Goal: Information Seeking & Learning: Learn about a topic

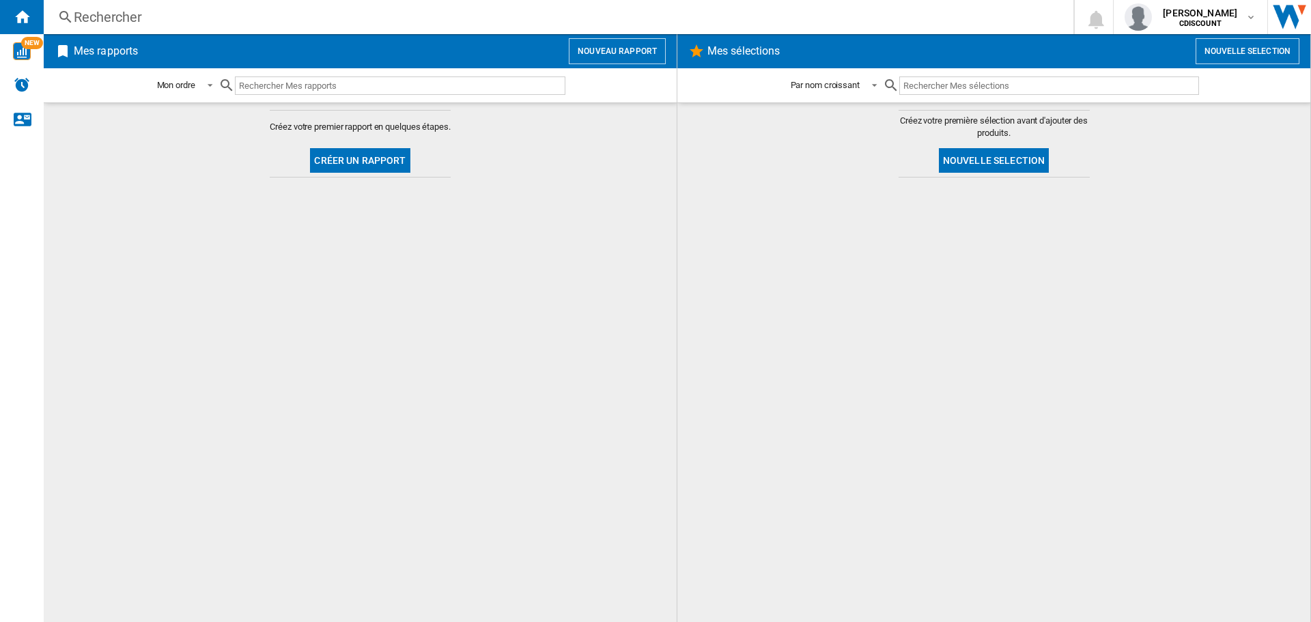
click at [159, 15] on div "Rechercher" at bounding box center [556, 17] width 964 height 19
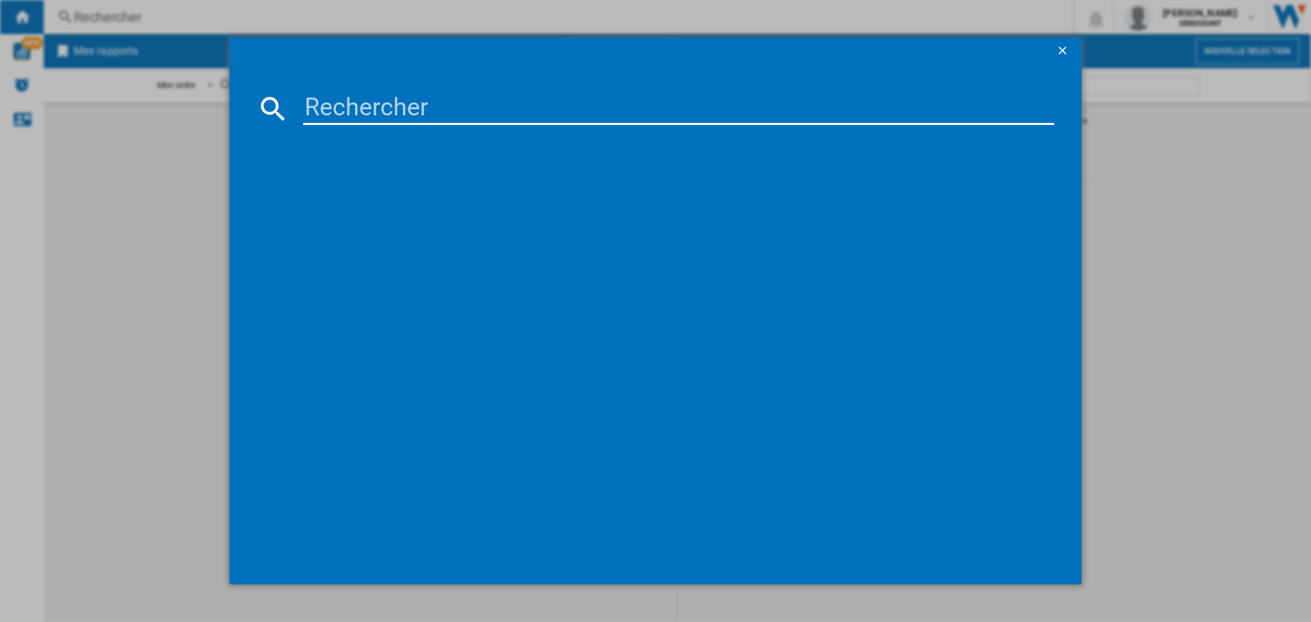
click at [420, 122] on input at bounding box center [678, 108] width 751 height 33
paste input "VTE3417766186553"
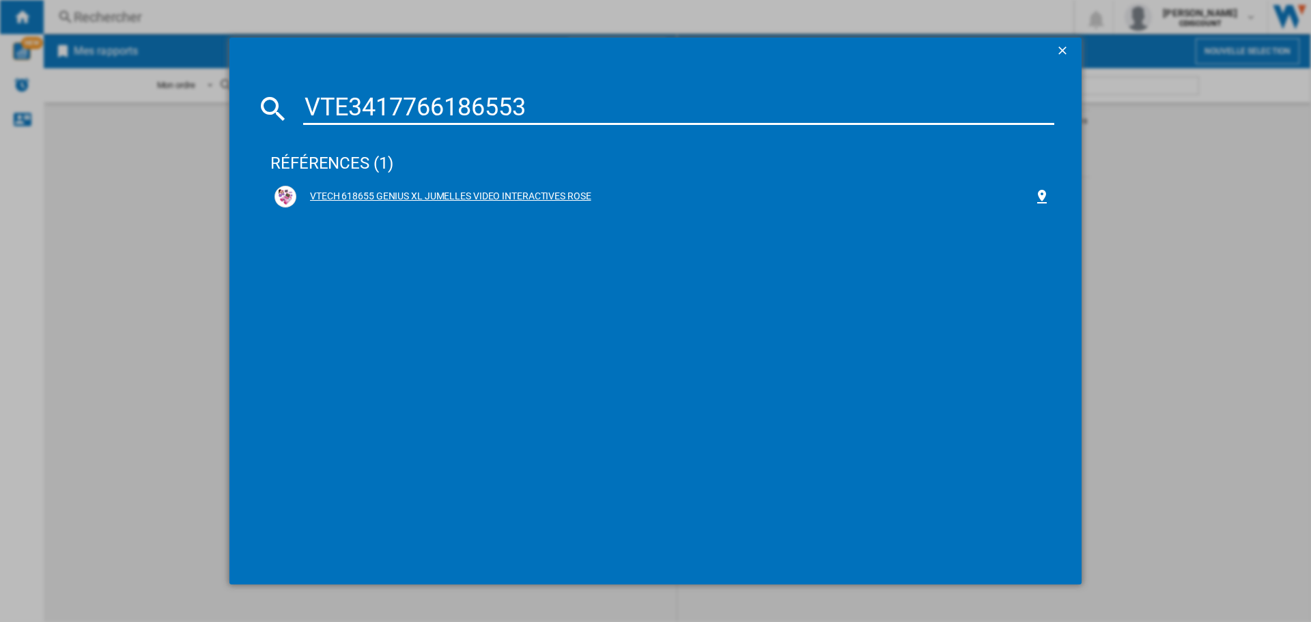
type input "VTE3417766186553"
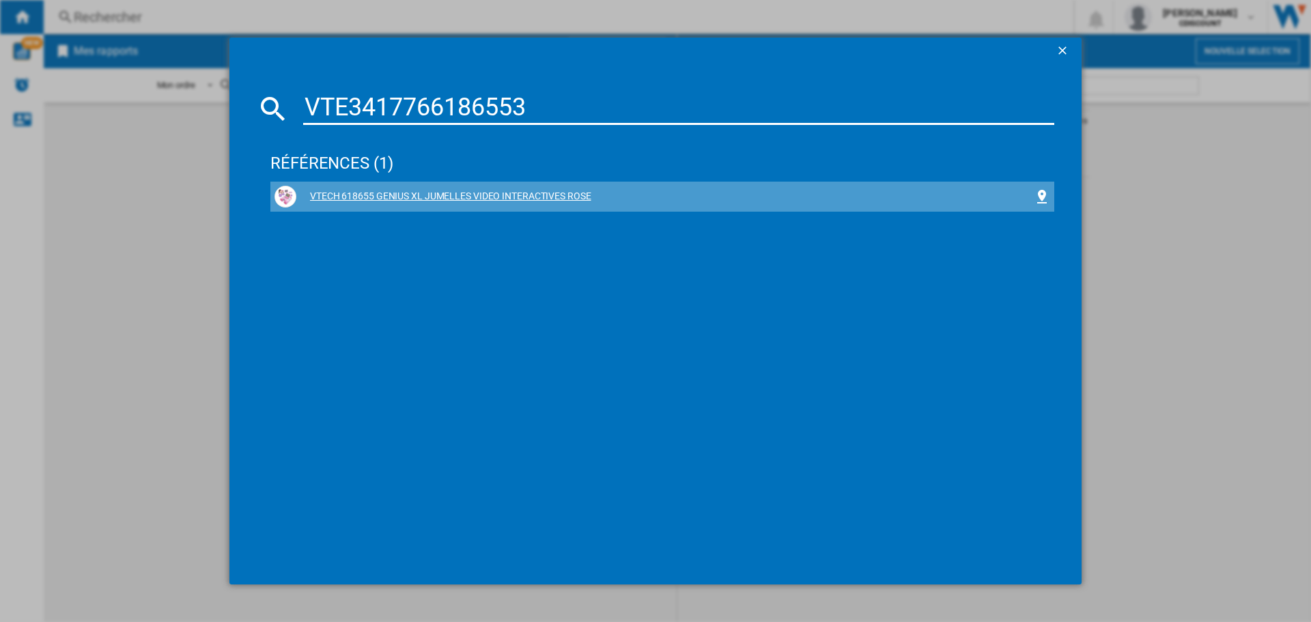
click at [431, 195] on div "VTECH 618655 GENIUS XL JUMELLES VIDEO INTERACTIVES ROSE" at bounding box center [664, 197] width 737 height 14
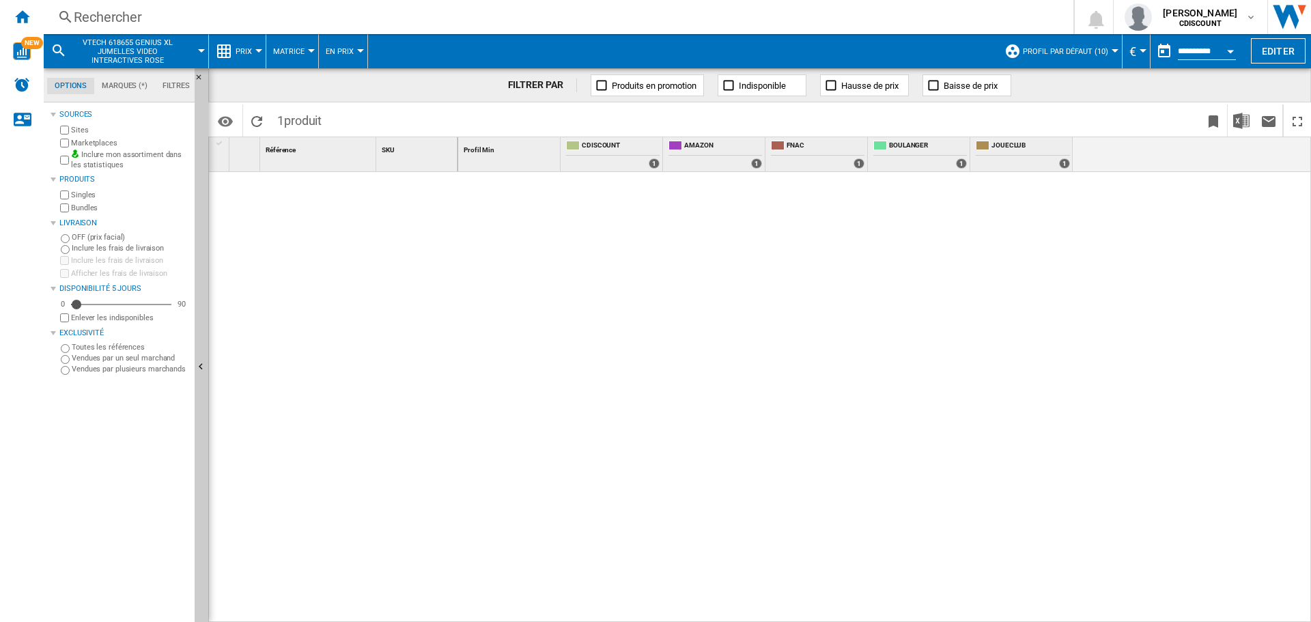
click at [263, 48] on md-menu "Prix Prix Matrice des prix Classement des prix Analyses Base 100 Références com…" at bounding box center [237, 51] width 57 height 34
click at [259, 48] on md-menu "Prix Prix Matrice des prix Classement des prix Analyses Base 100 Références com…" at bounding box center [237, 51] width 57 height 34
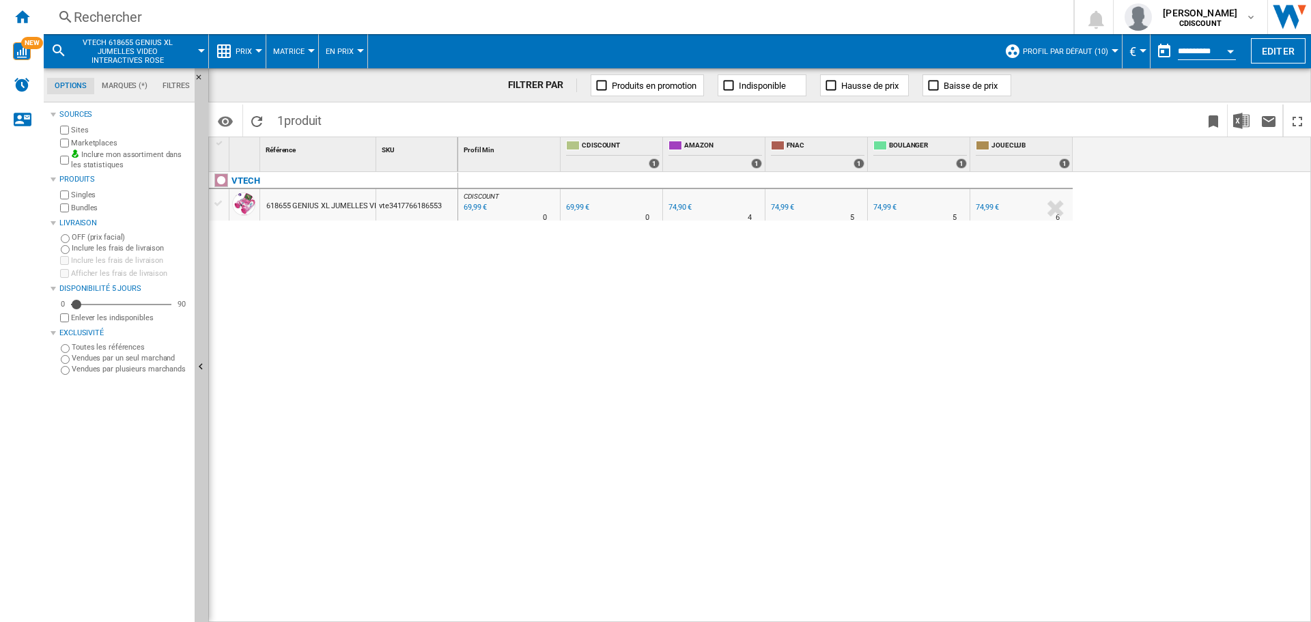
click at [257, 48] on button "Prix" at bounding box center [247, 51] width 23 height 34
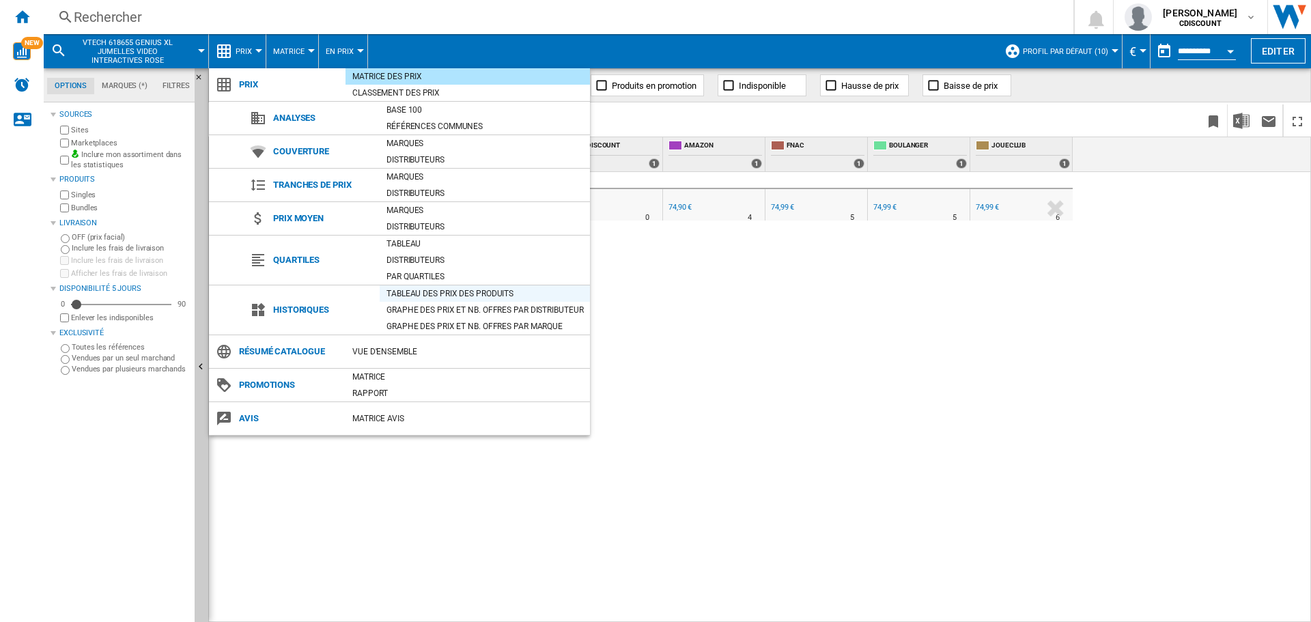
click at [418, 292] on div "Tableau des prix des produits" at bounding box center [485, 294] width 210 height 14
